Goal: Task Accomplishment & Management: Use online tool/utility

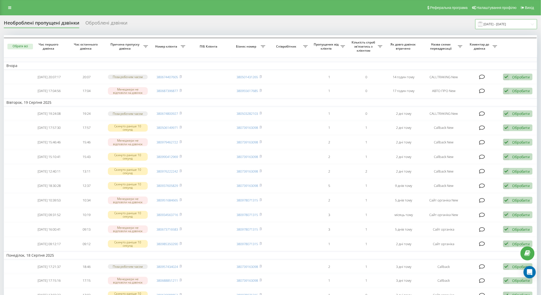
click at [498, 22] on input "20.07.2025 - 20.08.2025" at bounding box center [506, 24] width 62 height 10
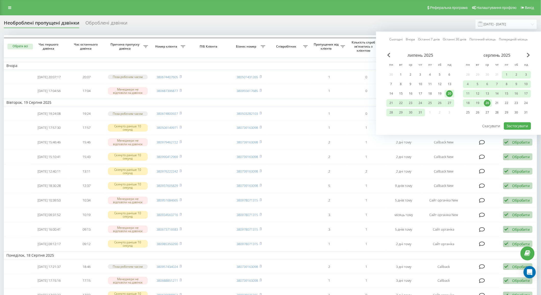
click at [398, 40] on link "Сьогодні" at bounding box center [395, 39] width 13 height 5
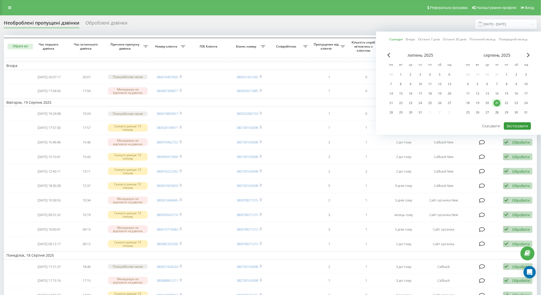
click at [520, 124] on button "Застосувати" at bounding box center [517, 125] width 27 height 7
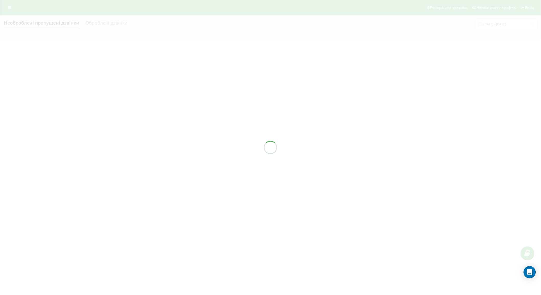
type input "[DATE] - [DATE]"
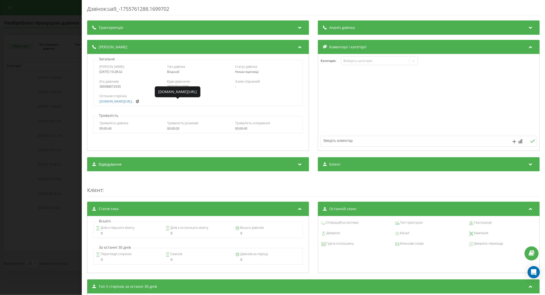
click at [107, 101] on link "[DOMAIN_NAME][URL].." at bounding box center [116, 102] width 34 height 4
click at [113, 87] on div "380988072935" at bounding box center [130, 87] width 62 height 4
copy div "380988072935"
click at [63, 128] on div "Дзвінок : ua9_-1755761288.1699702 Транскрипція Для AI-аналізу майбутніх дзвінкі…" at bounding box center [272, 147] width 545 height 295
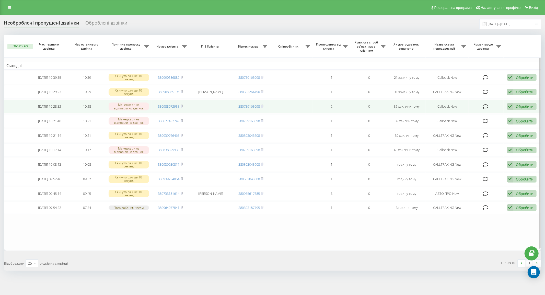
drag, startPoint x: 517, startPoint y: 105, endPoint x: 514, endPoint y: 106, distance: 3.4
click at [517, 105] on div "Обробити" at bounding box center [525, 106] width 18 height 5
click at [477, 121] on span "Зв'язався з клієнтом за допомогою іншого каналу" at bounding box center [488, 123] width 87 height 5
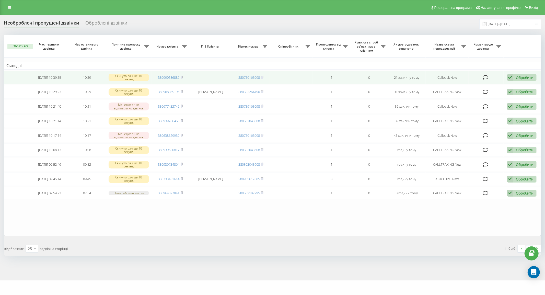
click at [485, 75] on icon at bounding box center [486, 77] width 6 height 5
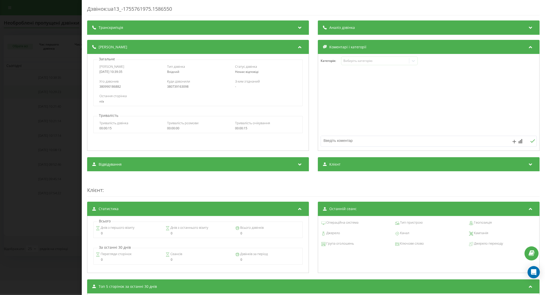
drag, startPoint x: 71, startPoint y: 93, endPoint x: 113, endPoint y: 92, distance: 42.9
click at [71, 93] on div "Дзвінок : ua13_-1755761975.1586550 Транскрипція Для AI-аналізу майбутніх дзвінк…" at bounding box center [272, 147] width 545 height 295
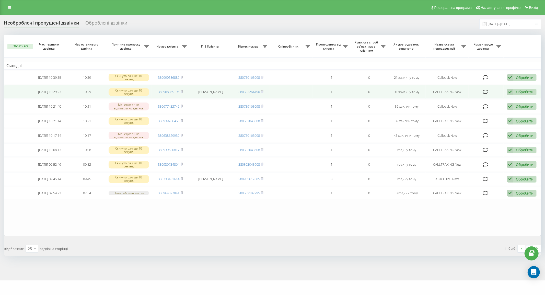
click at [486, 90] on icon at bounding box center [486, 91] width 6 height 5
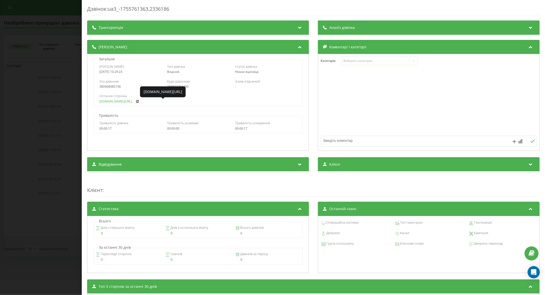
click at [116, 100] on link "fix-parts.in.ua/perednii..." at bounding box center [116, 102] width 34 height 4
click at [60, 112] on div "Дзвінок : ua3_-1755761363.2336186 Транскрипція Для AI-аналізу майбутніх дзвінкі…" at bounding box center [272, 147] width 545 height 295
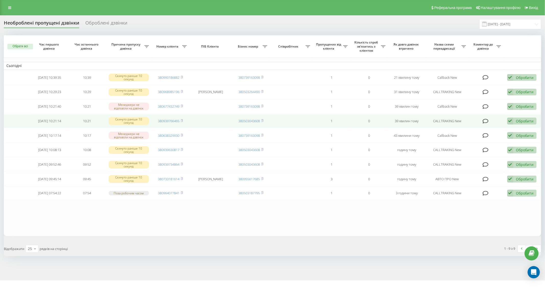
click at [486, 119] on icon at bounding box center [486, 121] width 6 height 5
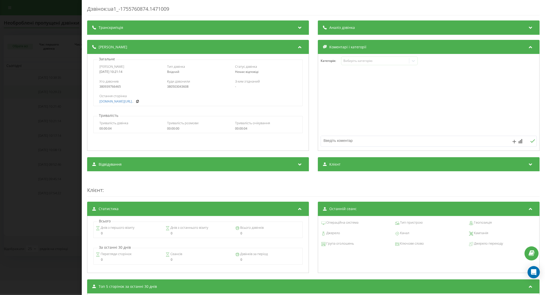
click at [62, 99] on div "Дзвінок : ua1_-1755760874.1471009 Транскрипція Для AI-аналізу майбутніх дзвінкі…" at bounding box center [272, 147] width 545 height 295
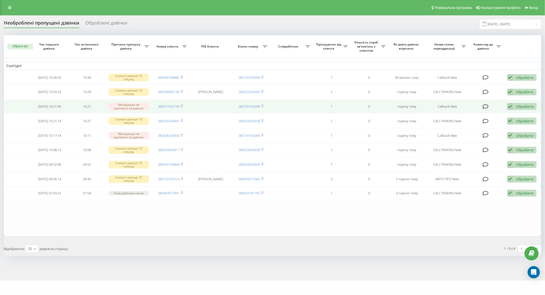
click at [485, 104] on icon at bounding box center [486, 106] width 6 height 5
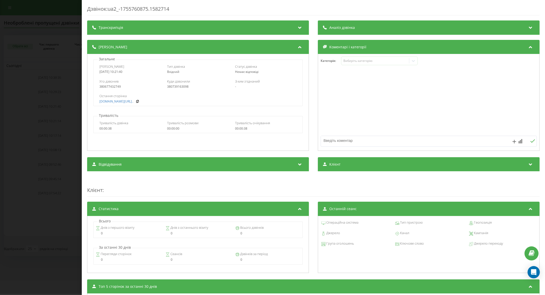
click at [66, 102] on div "Дзвінок : ua2_-1755760875.1582714 Транскрипція Для AI-аналізу майбутніх дзвінкі…" at bounding box center [272, 147] width 545 height 295
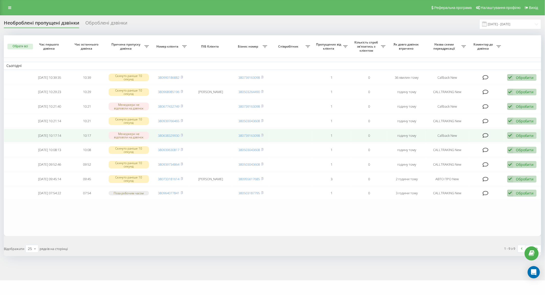
click at [484, 135] on icon at bounding box center [486, 135] width 6 height 5
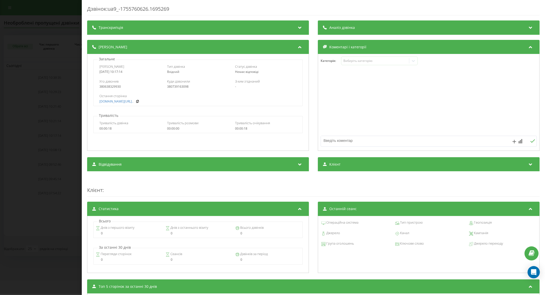
click at [47, 134] on div "Дзвінок : ua9_-1755760626.1695269 Транскрипція Для AI-аналізу майбутніх дзвінкі…" at bounding box center [272, 147] width 545 height 295
